Goal: Task Accomplishment & Management: Manage account settings

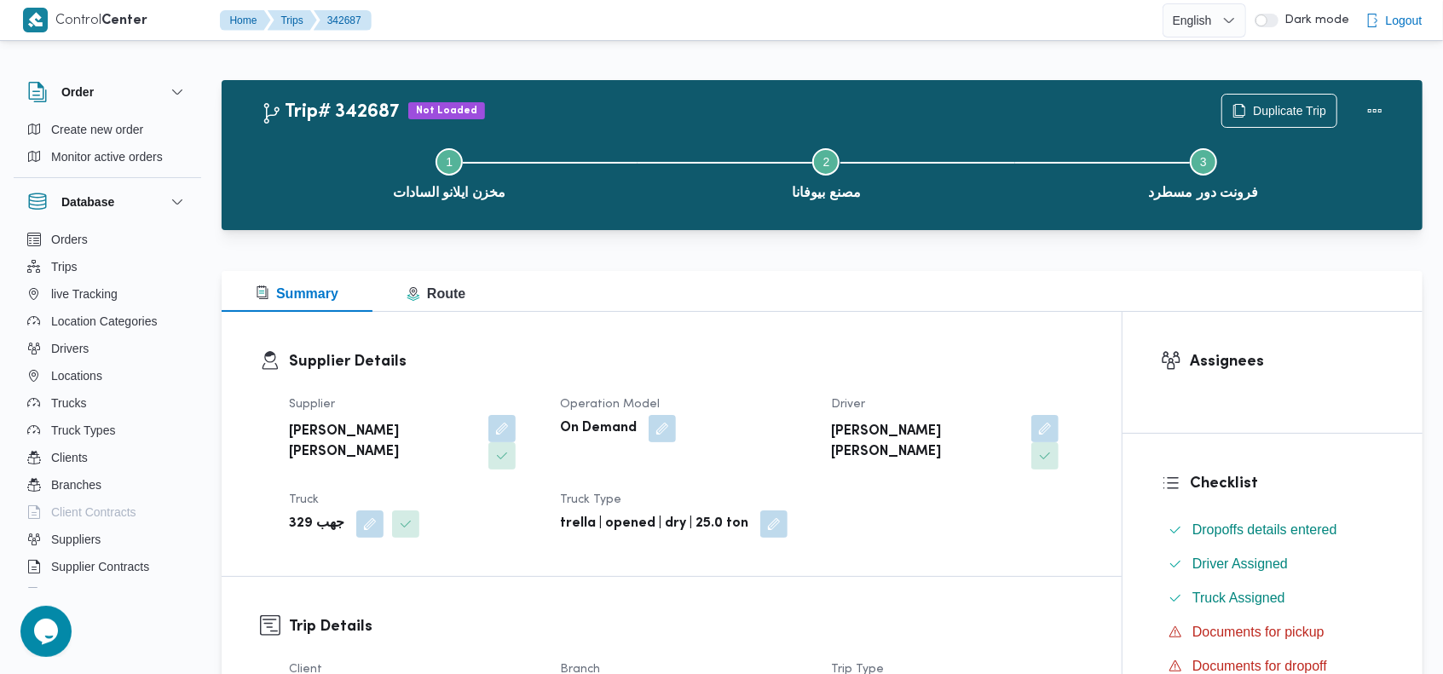
click at [978, 85] on div "Trip# 342687 Not Loaded Duplicate Trip Step 1 is incomplete 1 مخزن ايلانو الساد…" at bounding box center [822, 155] width 1201 height 150
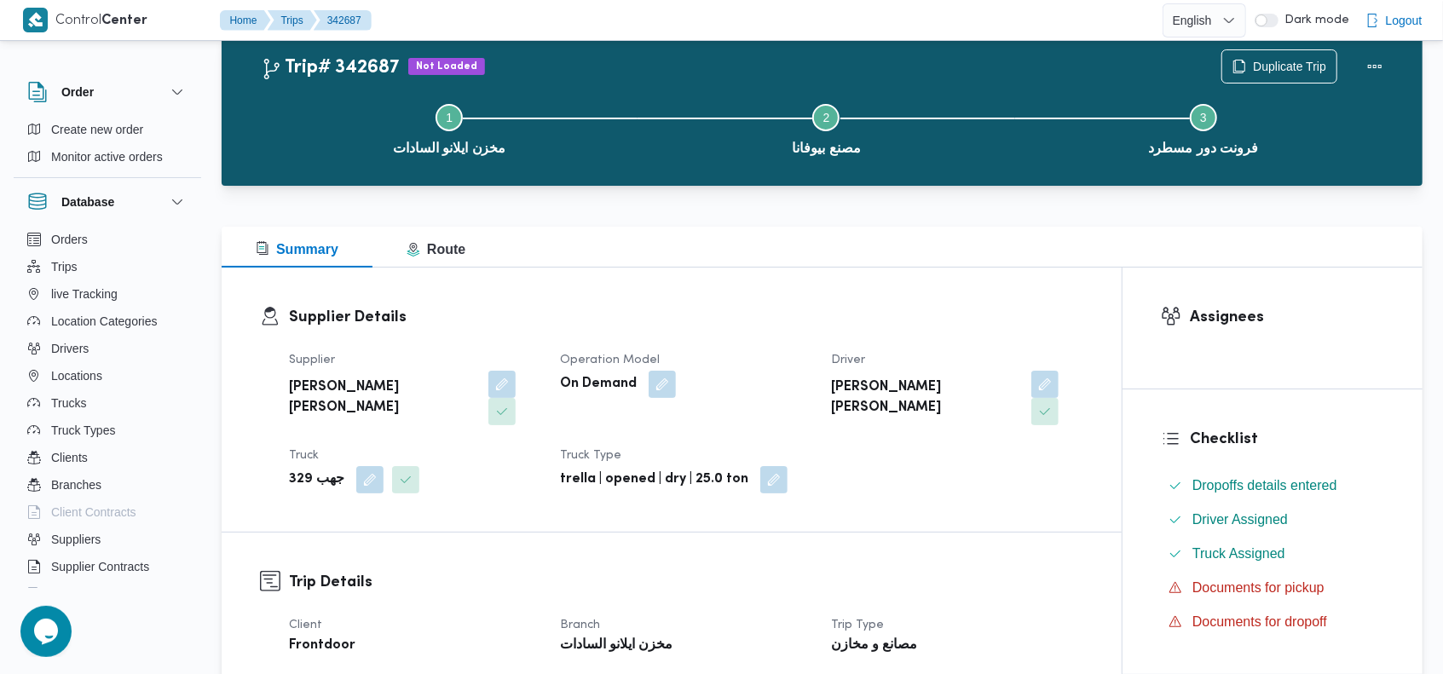
click at [999, 58] on div "Trip# 342687 Not Loaded Duplicate Trip" at bounding box center [826, 66] width 1131 height 34
click at [597, 66] on div "Trip# 342687 Not Loaded Duplicate Trip" at bounding box center [826, 66] width 1131 height 34
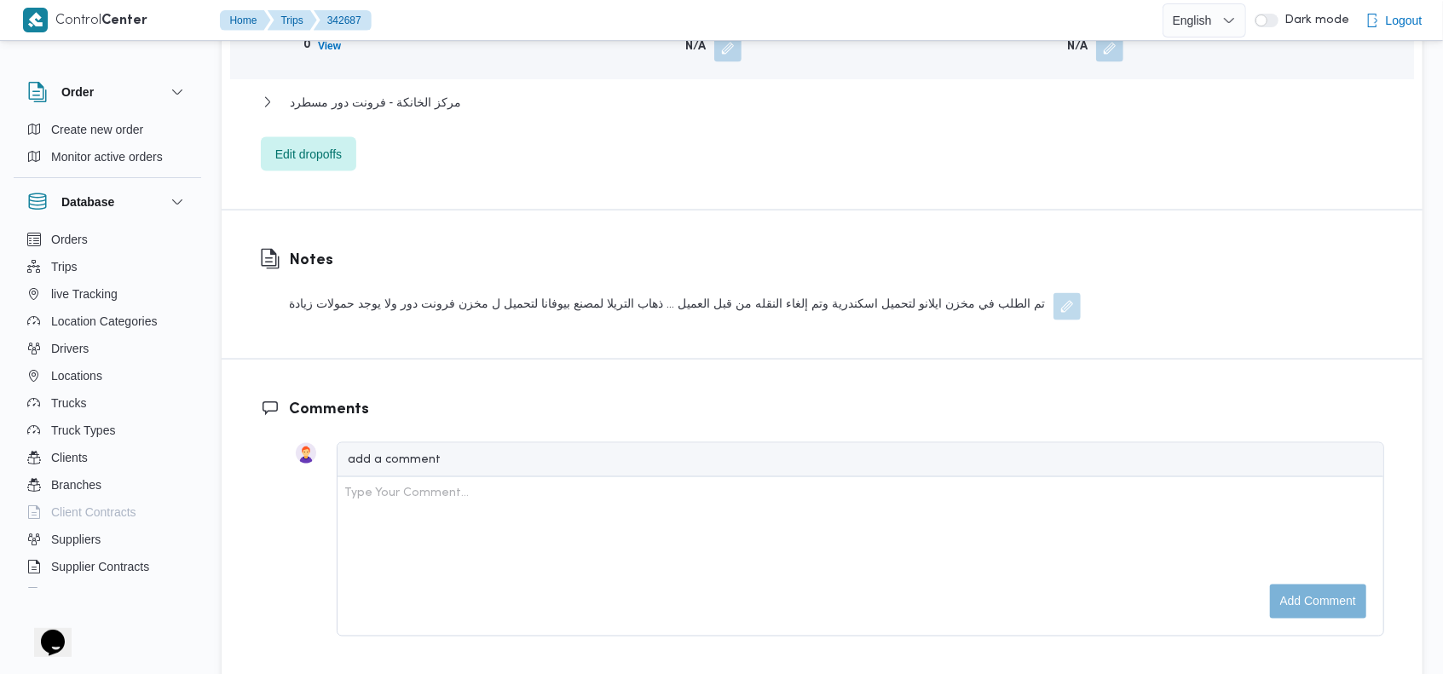
scroll to position [1644, 0]
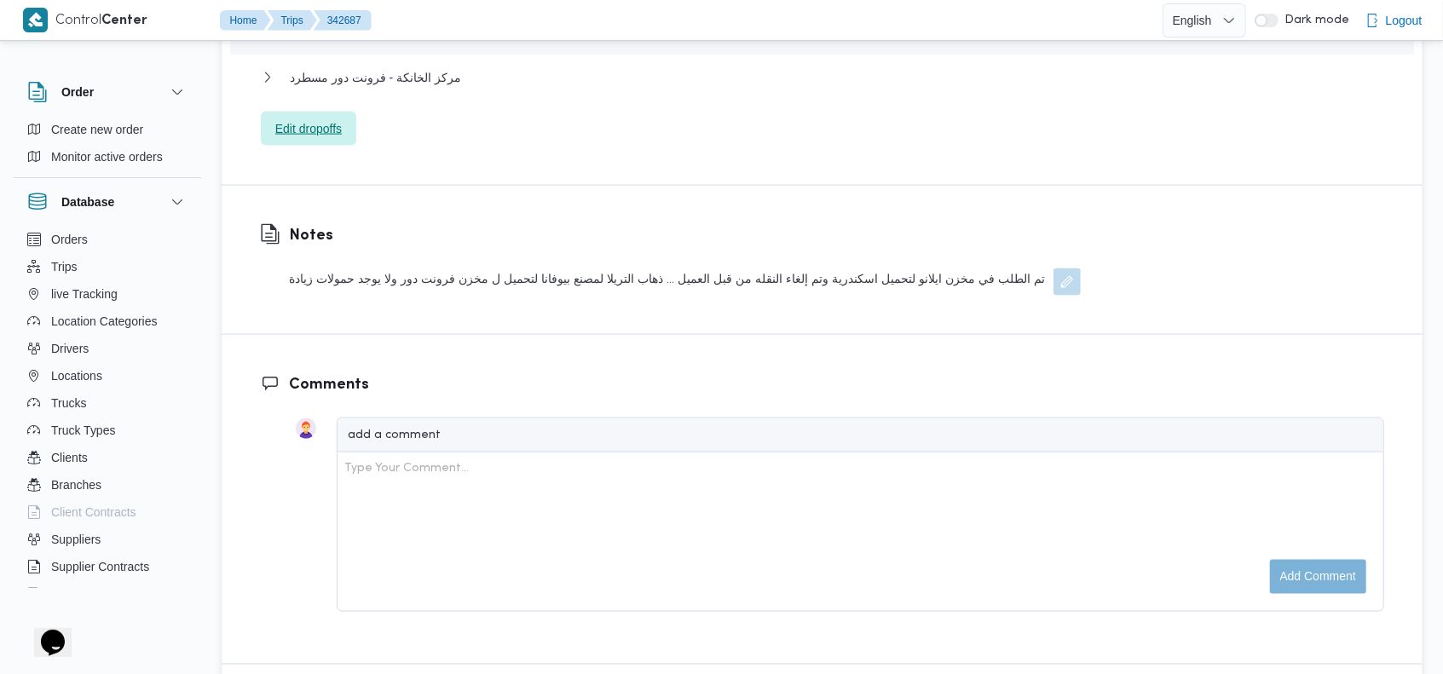
click at [314, 112] on span "Edit dropoffs" at bounding box center [308, 129] width 95 height 34
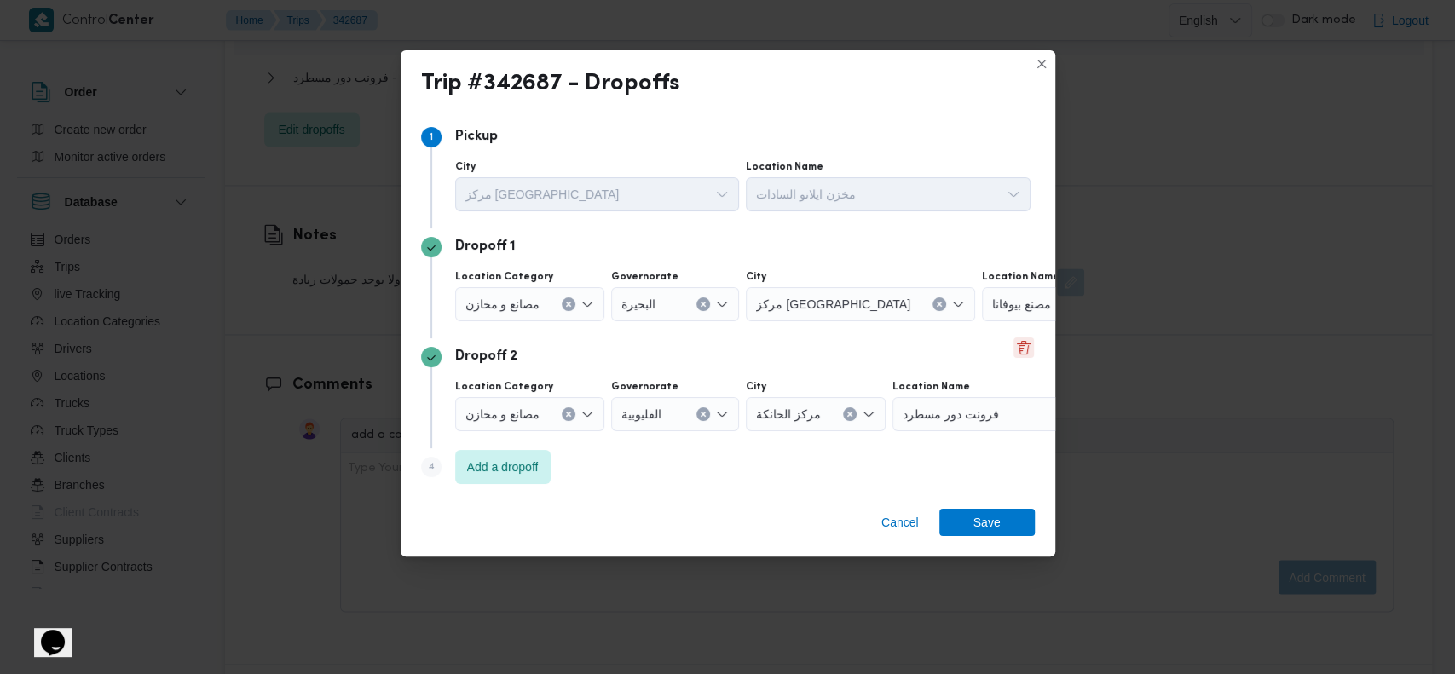
click at [1013, 347] on button "Delete" at bounding box center [1023, 348] width 20 height 20
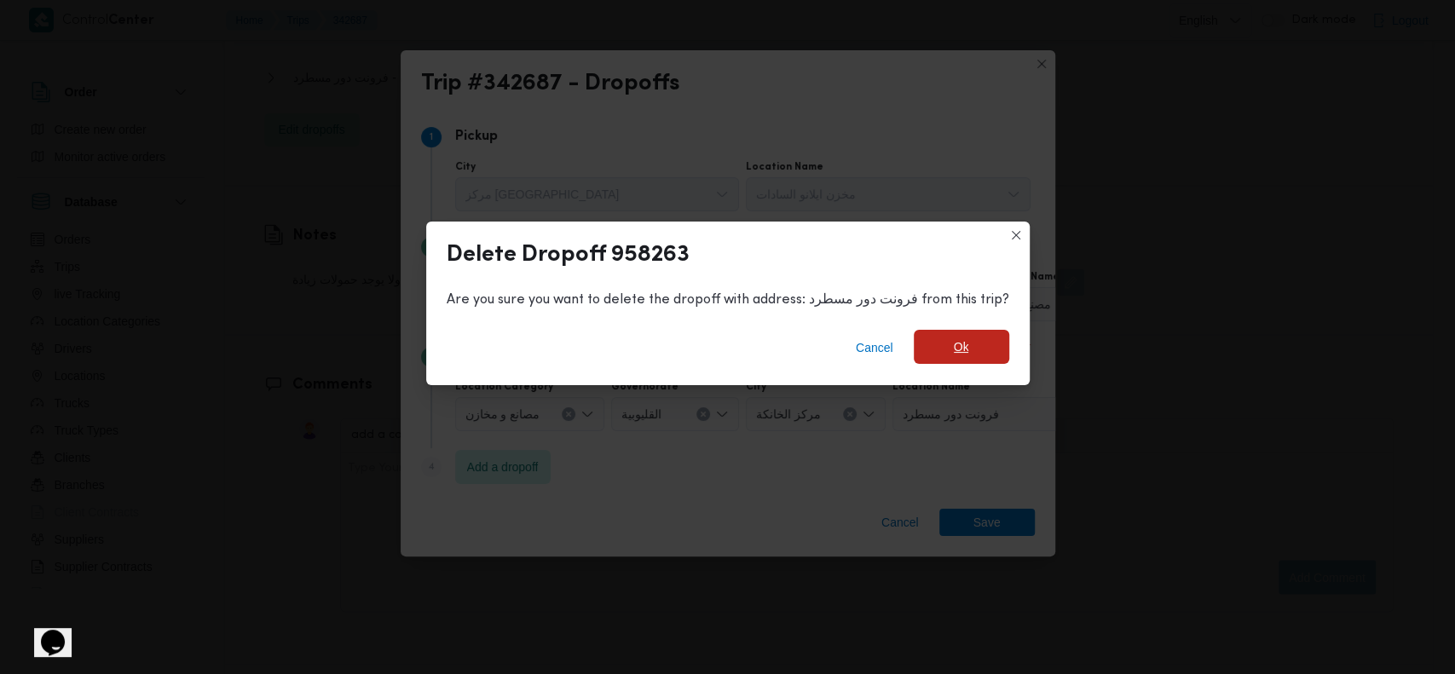
click at [961, 342] on span "Ok" at bounding box center [961, 347] width 15 height 20
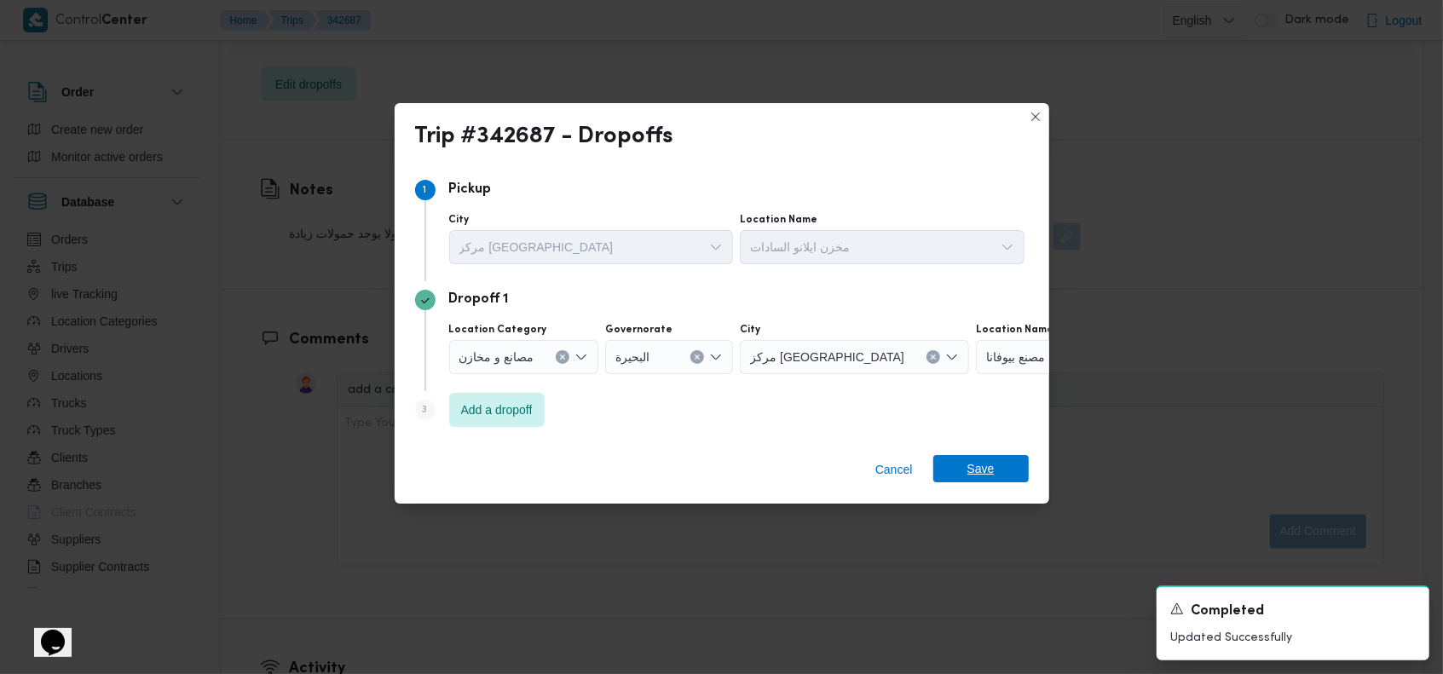
click at [978, 471] on span "Save" at bounding box center [980, 468] width 27 height 27
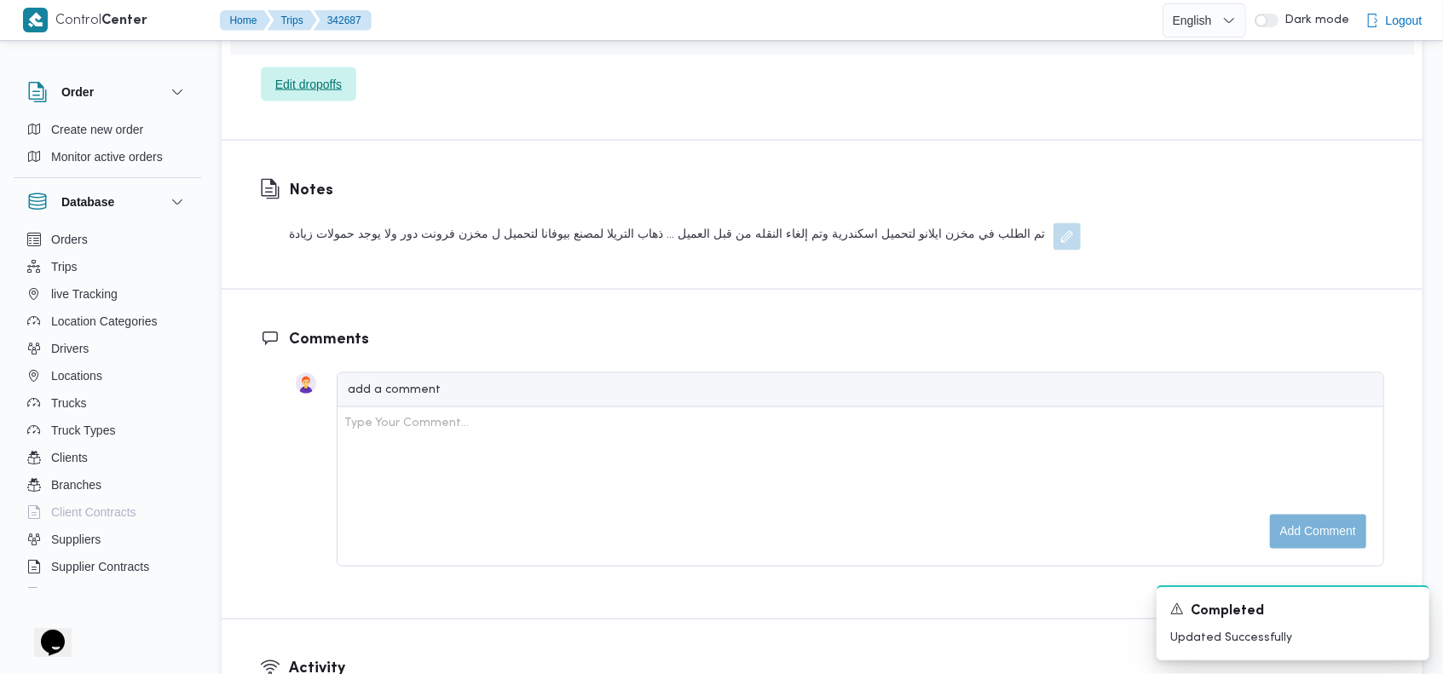
scroll to position [1636, 0]
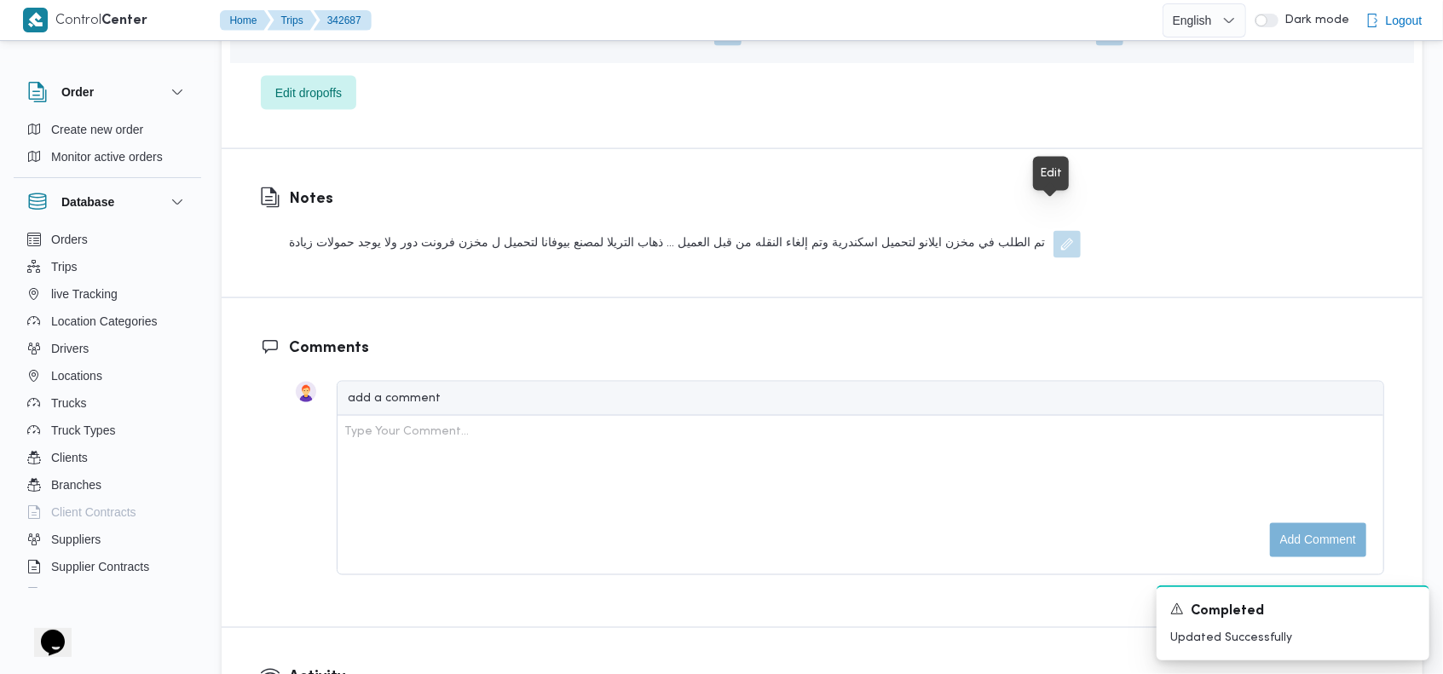
click at [1064, 231] on button "button" at bounding box center [1066, 244] width 27 height 27
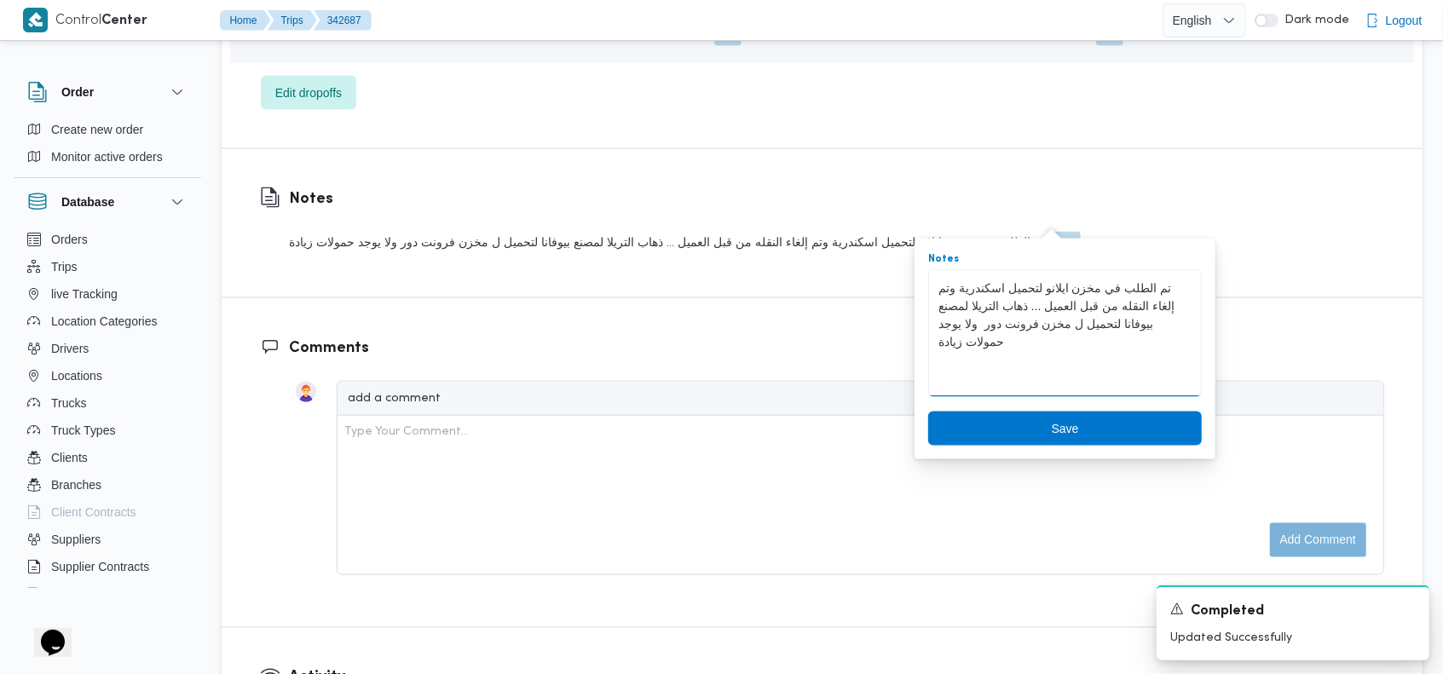
drag, startPoint x: 996, startPoint y: 307, endPoint x: 971, endPoint y: 307, distance: 25.6
type textarea "تم الطلب في مخزن ايلانو لتحميل اسكندرية وتم إلغاء النقله من قبل العميل ... تم ت…"
click at [1006, 427] on span "Save" at bounding box center [1065, 428] width 274 height 34
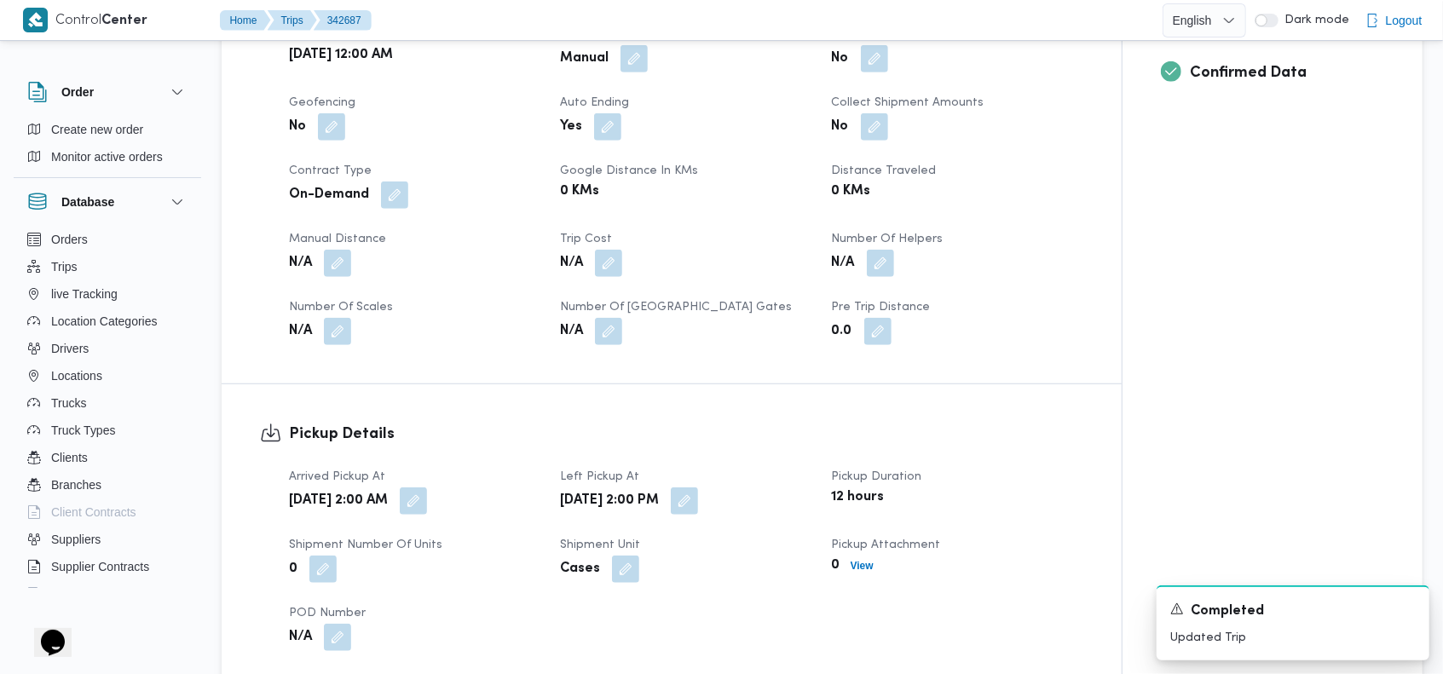
scroll to position [0, 0]
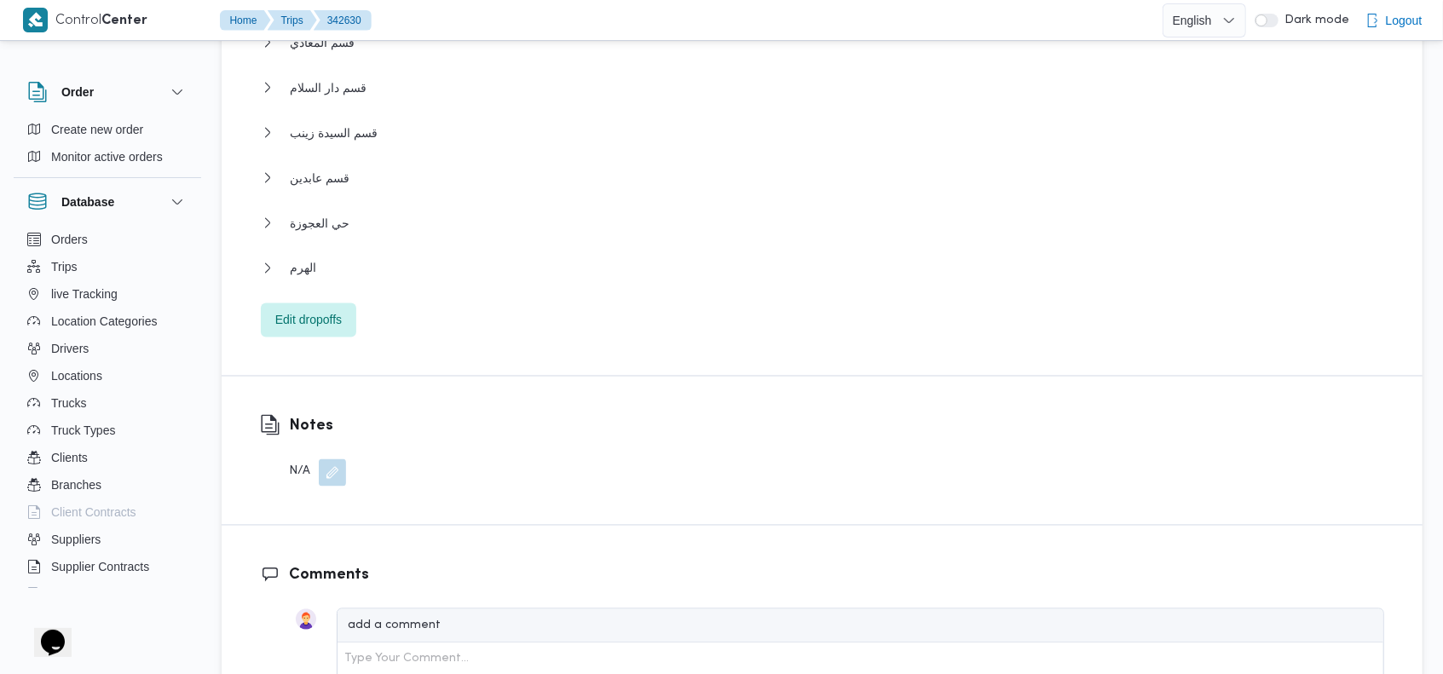
scroll to position [1909, 0]
click at [302, 268] on span "الهرم" at bounding box center [303, 267] width 26 height 20
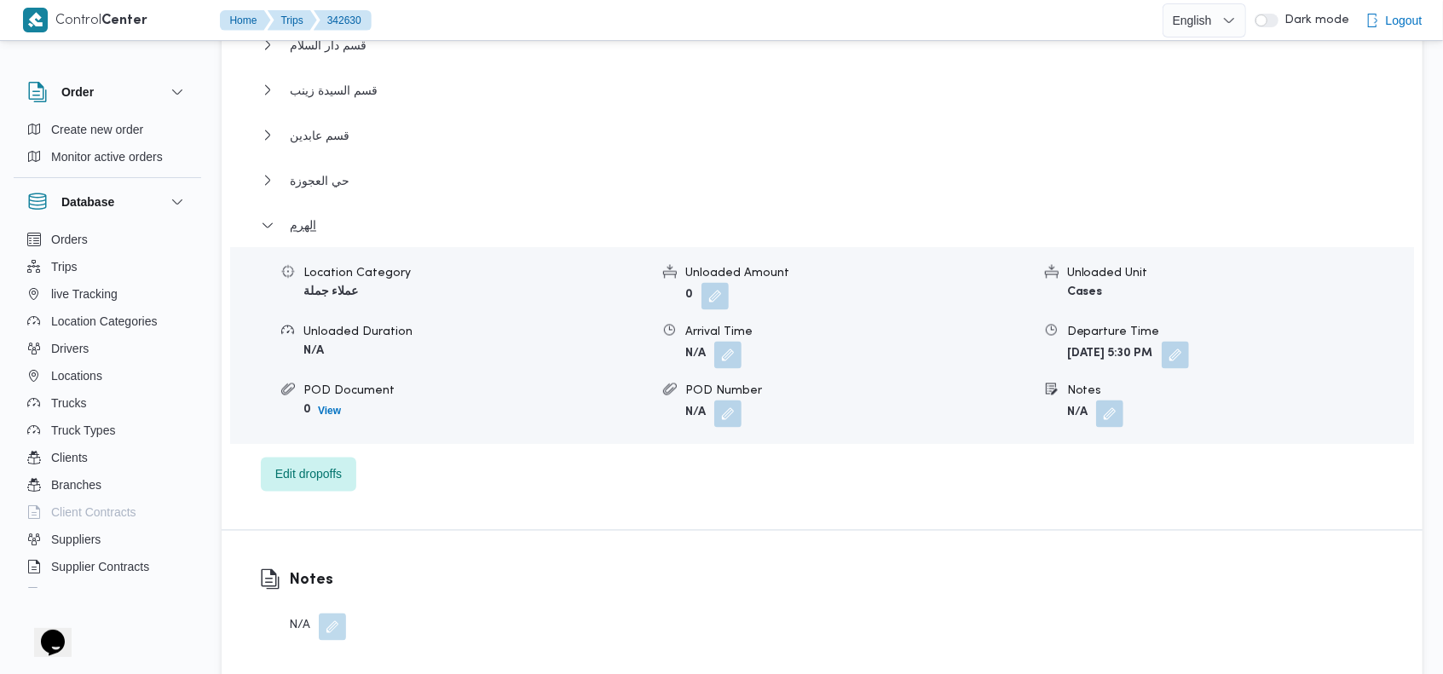
scroll to position [1954, 0]
